Goal: Navigation & Orientation: Find specific page/section

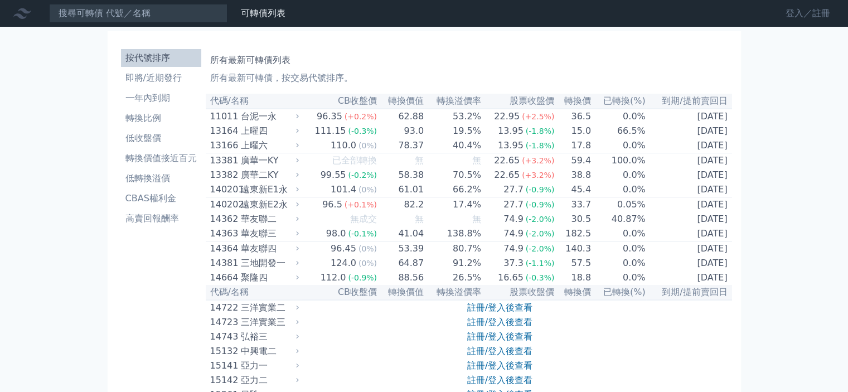
click at [800, 13] on link "登入／註冊" at bounding box center [807, 13] width 62 height 18
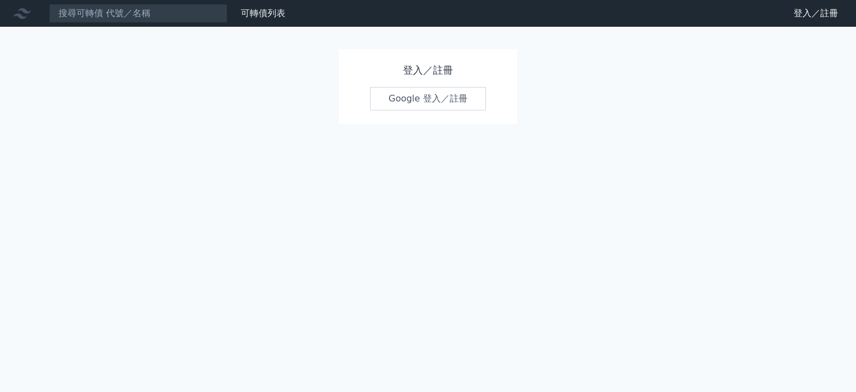
click at [444, 92] on link "Google 登入／註冊" at bounding box center [428, 98] width 116 height 23
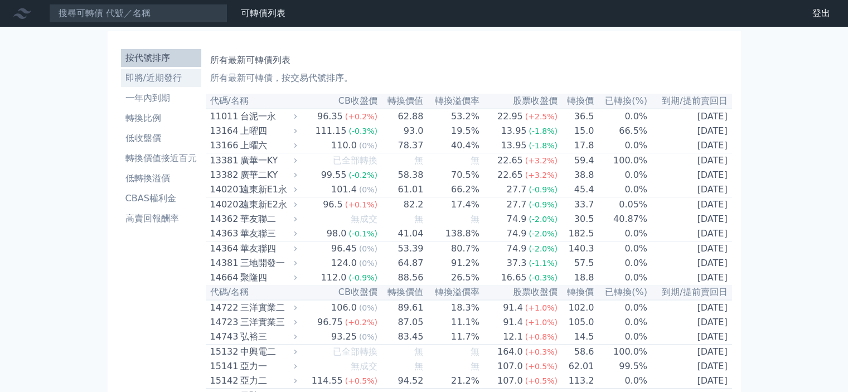
click at [138, 76] on li "即將/近期發行" at bounding box center [161, 77] width 80 height 13
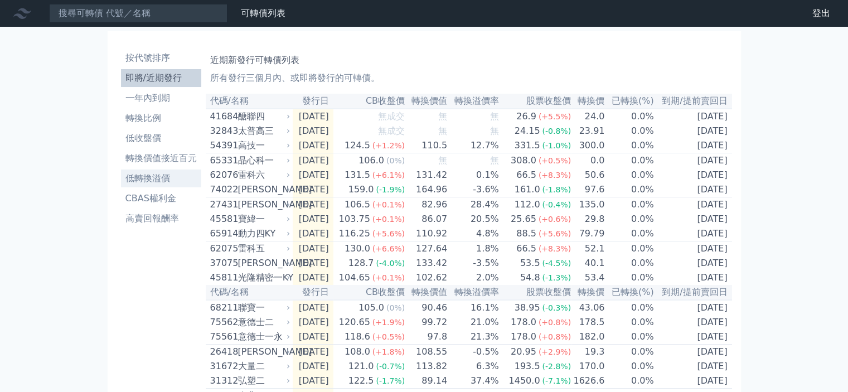
click at [157, 180] on li "低轉換溢價" at bounding box center [161, 178] width 80 height 13
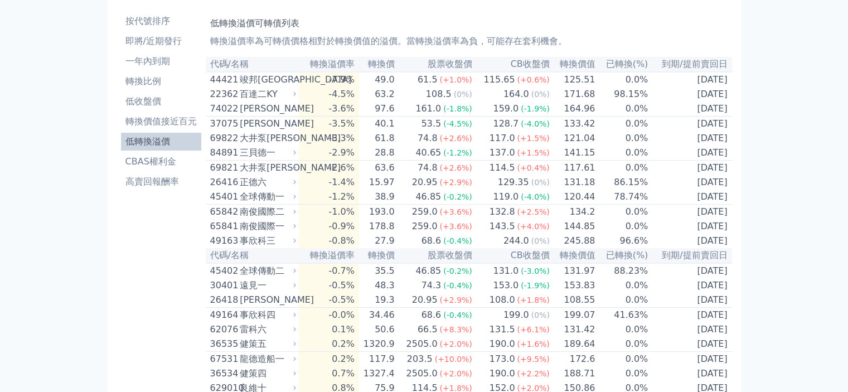
scroll to position [56, 0]
